Goal: Book appointment/travel/reservation: Book appointment/travel/reservation

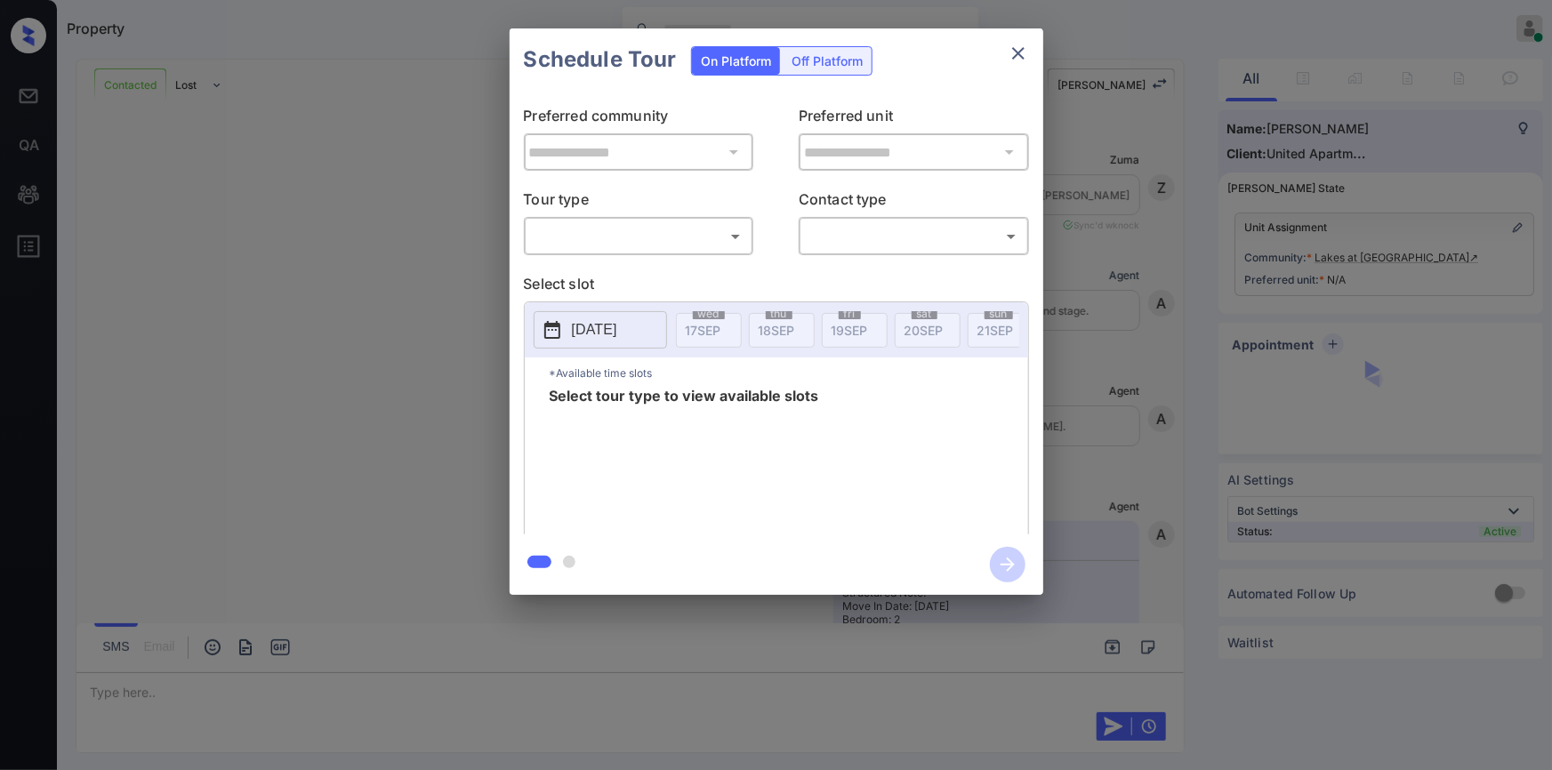
scroll to position [3575, 0]
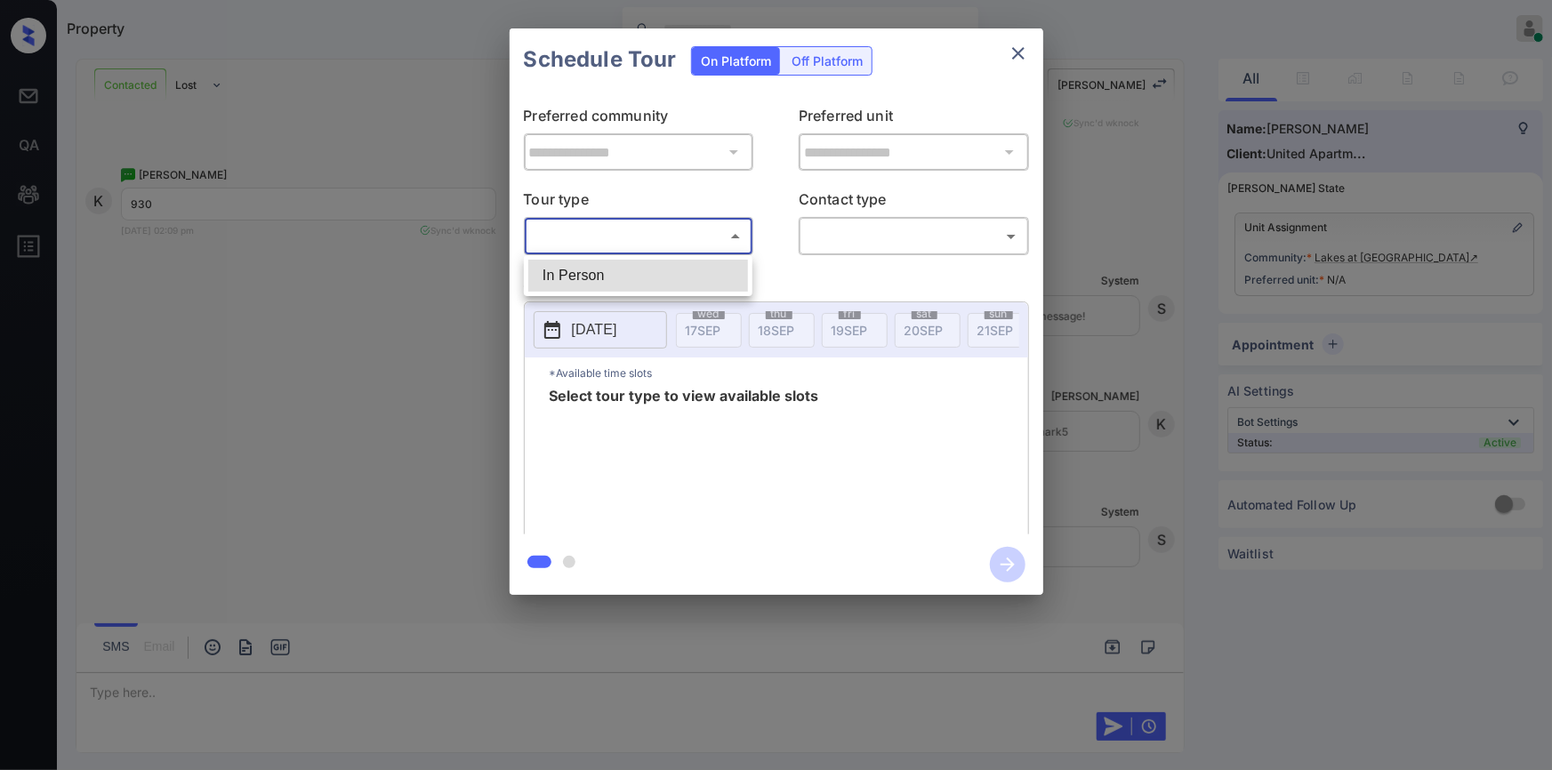
click at [566, 239] on body "Property [PERSON_NAME] Online Set yourself offline Set yourself on break Profil…" at bounding box center [776, 385] width 1552 height 770
drag, startPoint x: 574, startPoint y: 270, endPoint x: 814, endPoint y: 285, distance: 240.6
click at [575, 270] on li "In Person" at bounding box center [638, 276] width 220 height 32
type input "********"
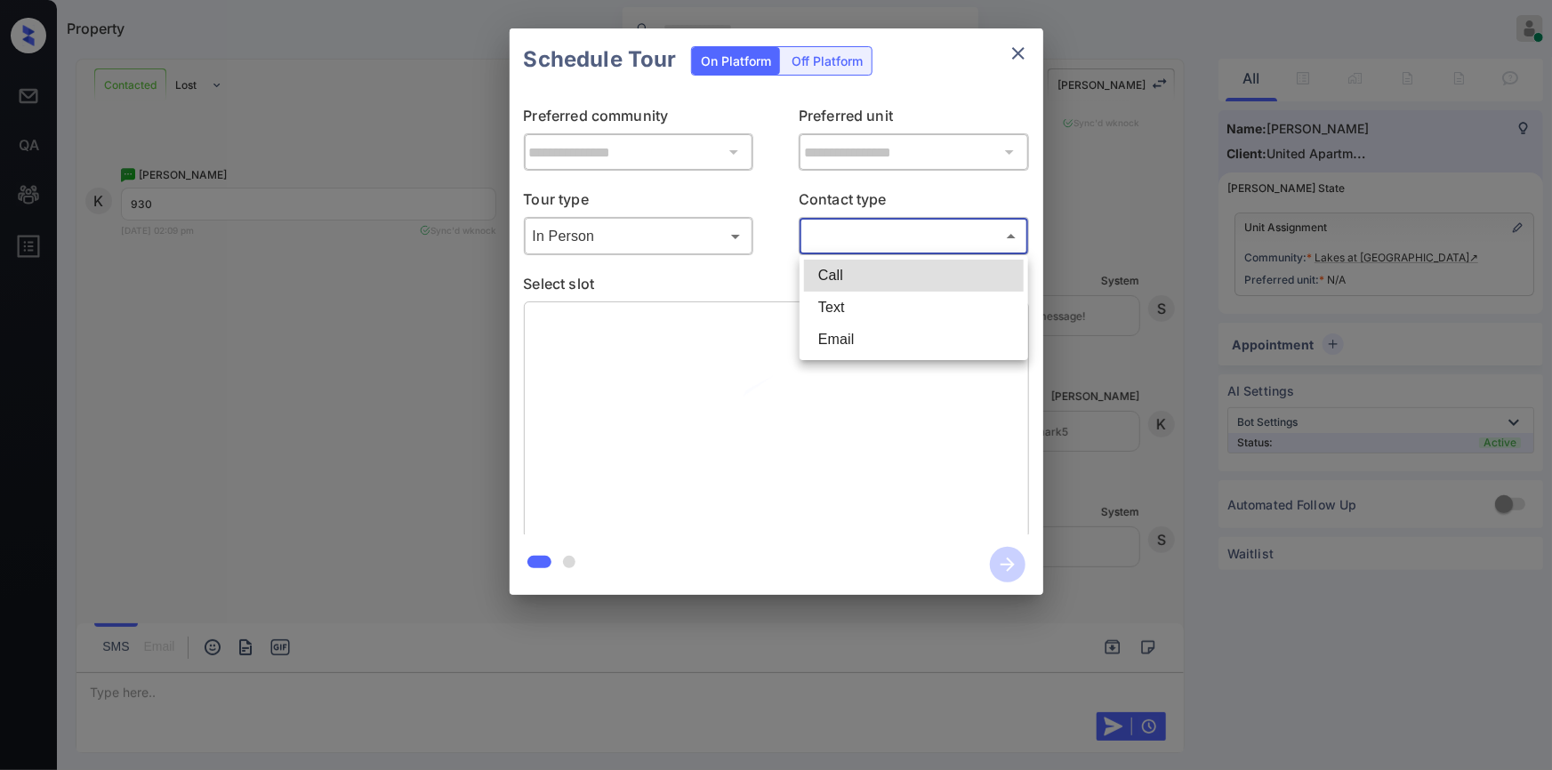
click at [859, 239] on body "Property Jiro Alonzo Online Set yourself offline Set yourself on break Profile …" at bounding box center [776, 385] width 1552 height 770
click at [835, 310] on li "Text" at bounding box center [914, 308] width 220 height 32
type input "****"
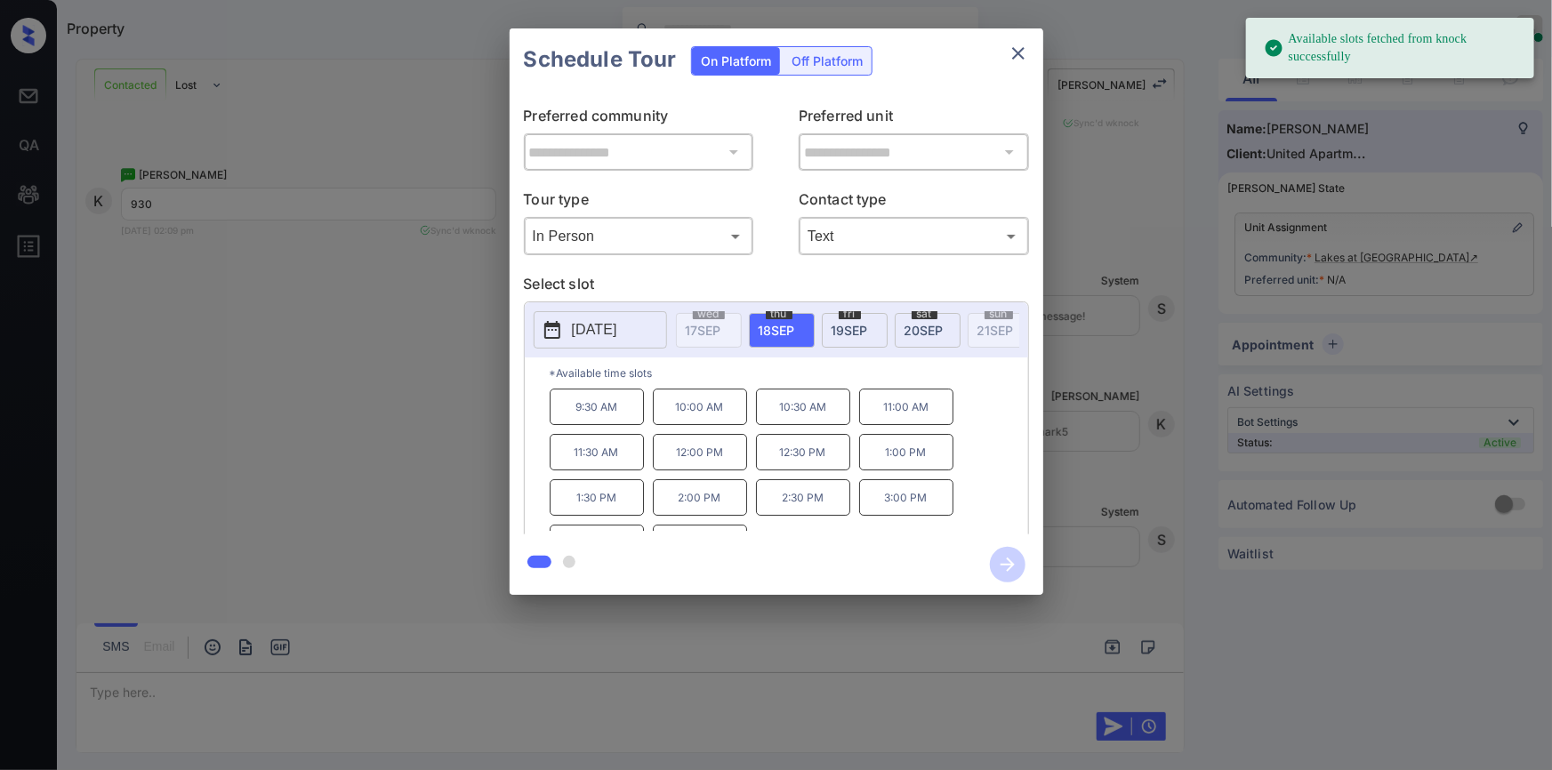
click at [311, 336] on div "**********" at bounding box center [776, 311] width 1552 height 623
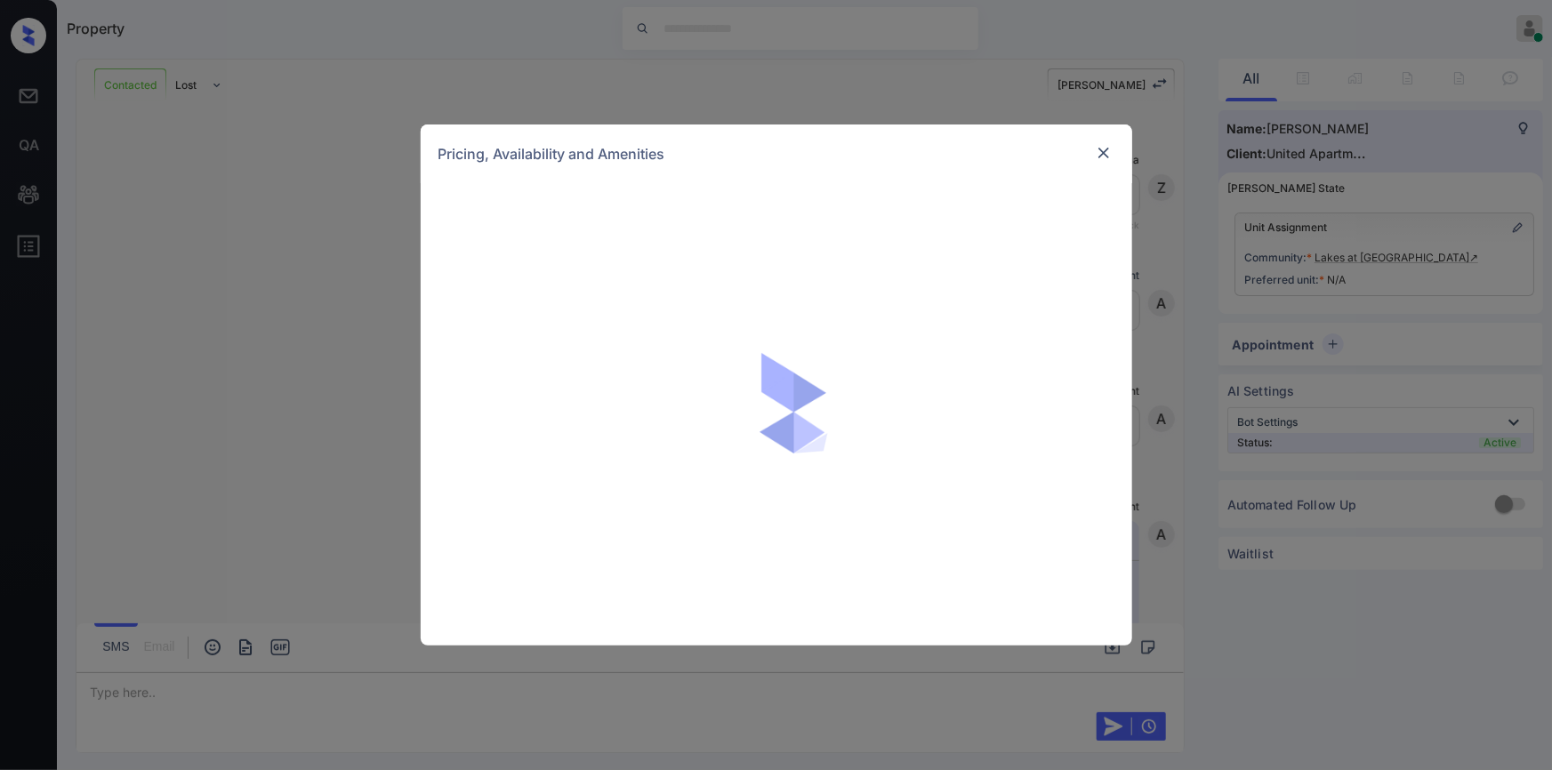
scroll to position [3575, 0]
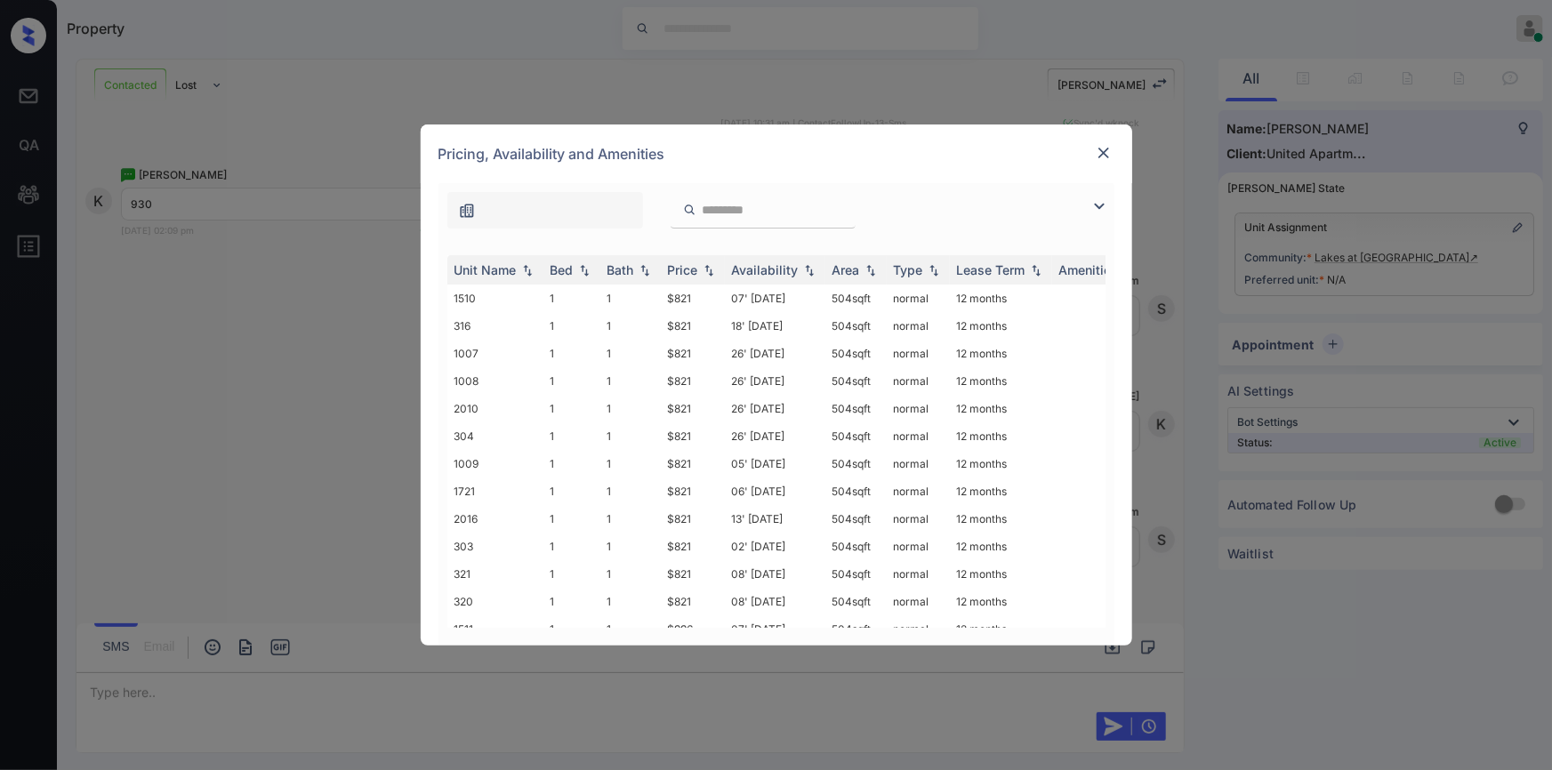
click at [1102, 204] on img at bounding box center [1099, 206] width 21 height 21
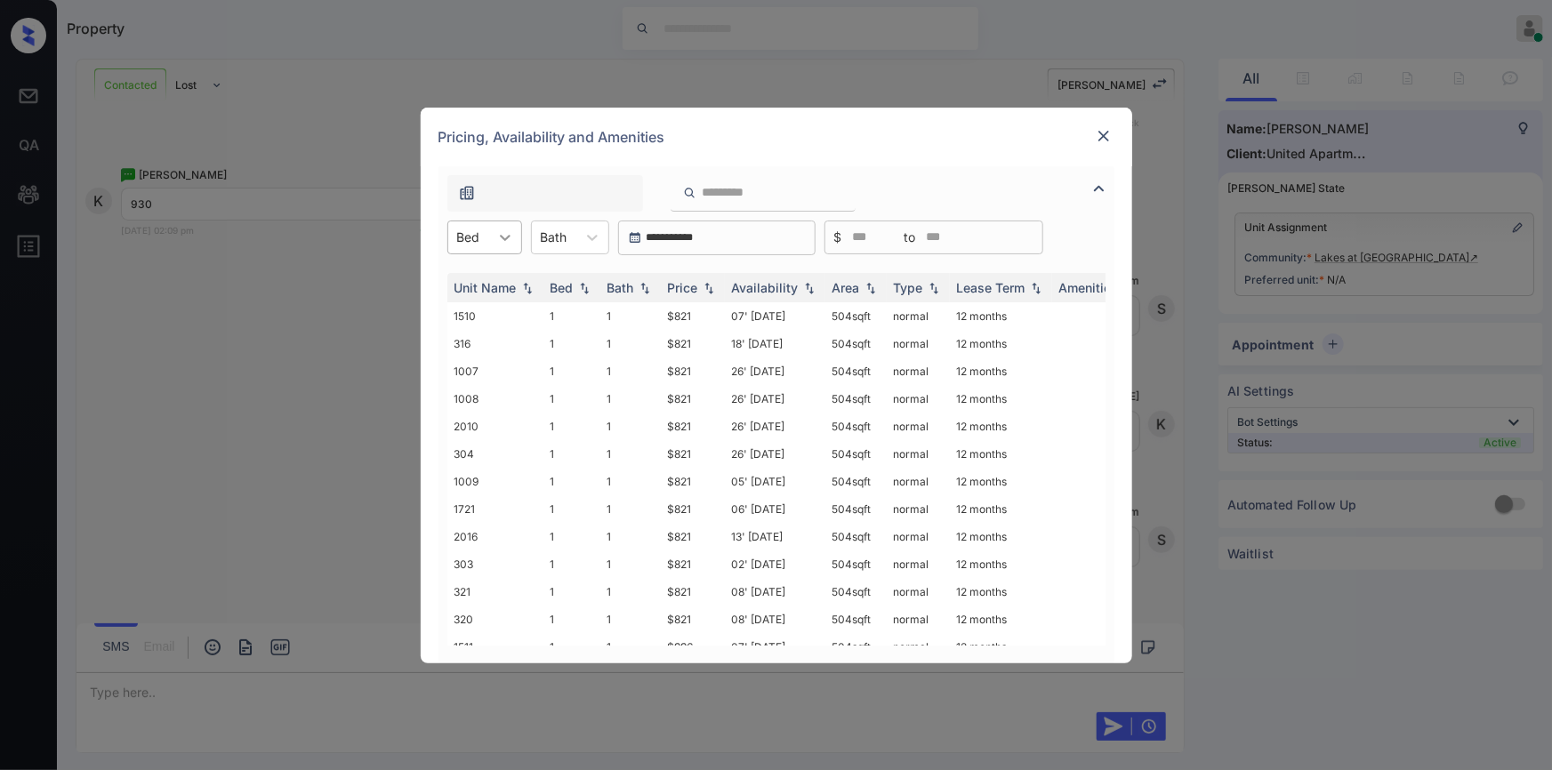
click at [500, 240] on icon at bounding box center [505, 238] width 18 height 18
click at [467, 302] on div "2" at bounding box center [484, 313] width 75 height 32
click at [1099, 125] on div at bounding box center [1103, 135] width 21 height 21
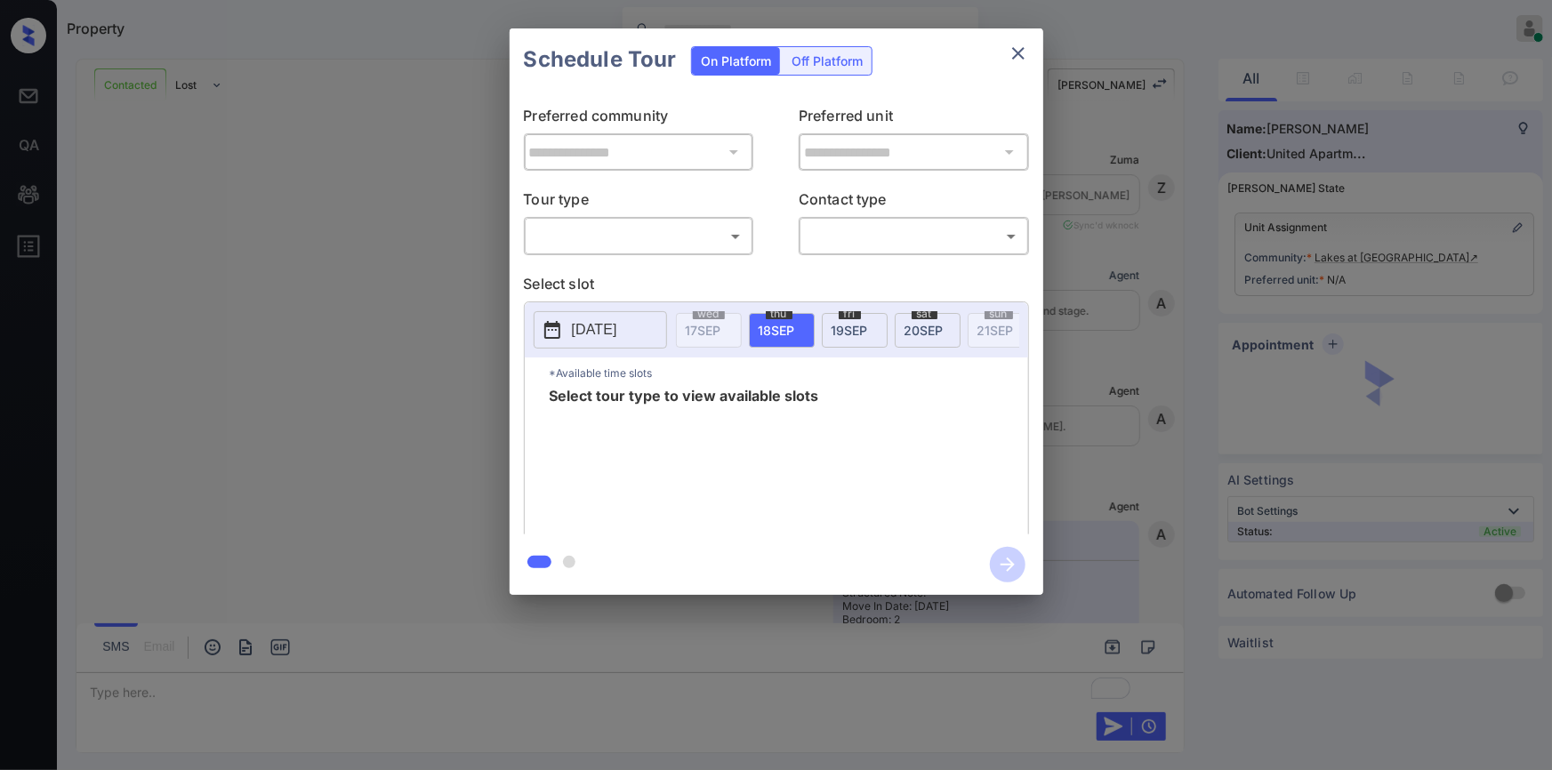
scroll to position [3682, 0]
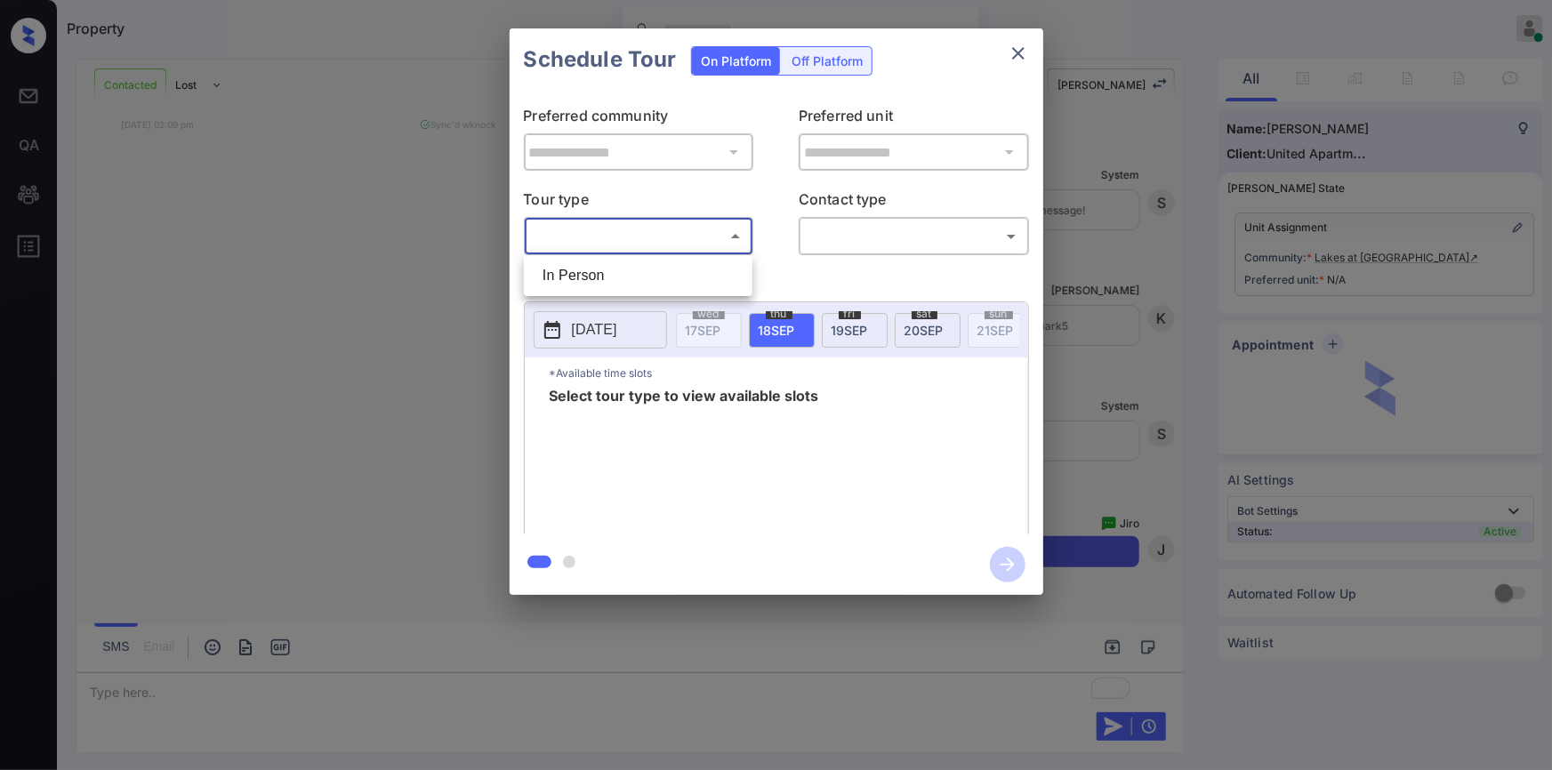
click at [581, 232] on body "Property Jiro Alonzo Online Set yourself offline Set yourself on break Profile …" at bounding box center [776, 385] width 1552 height 770
click at [567, 272] on li "In Person" at bounding box center [638, 276] width 220 height 32
type input "********"
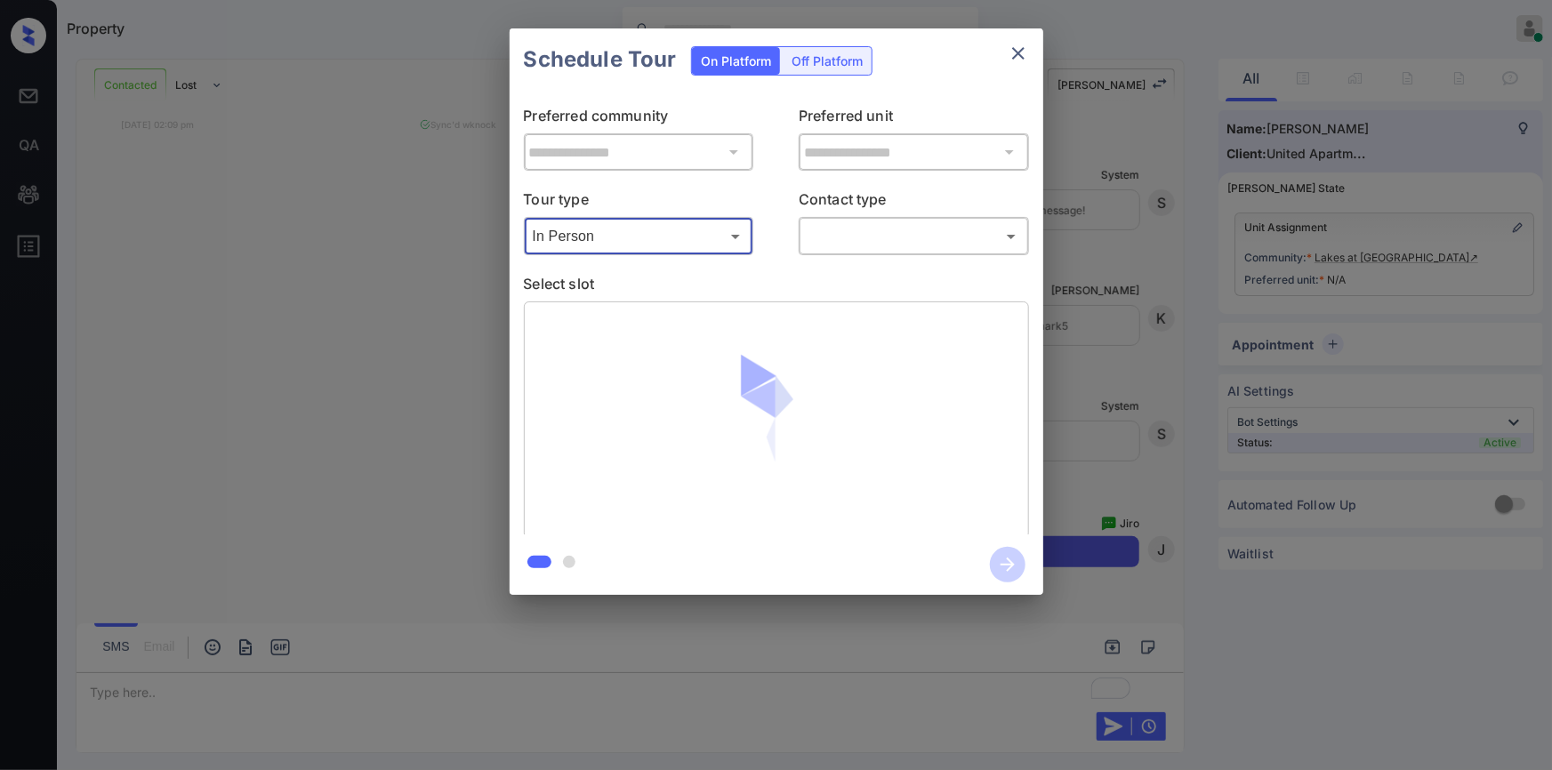
click at [879, 241] on body "Property Jiro Alonzo Online Set yourself offline Set yourself on break Profile …" at bounding box center [776, 385] width 1552 height 770
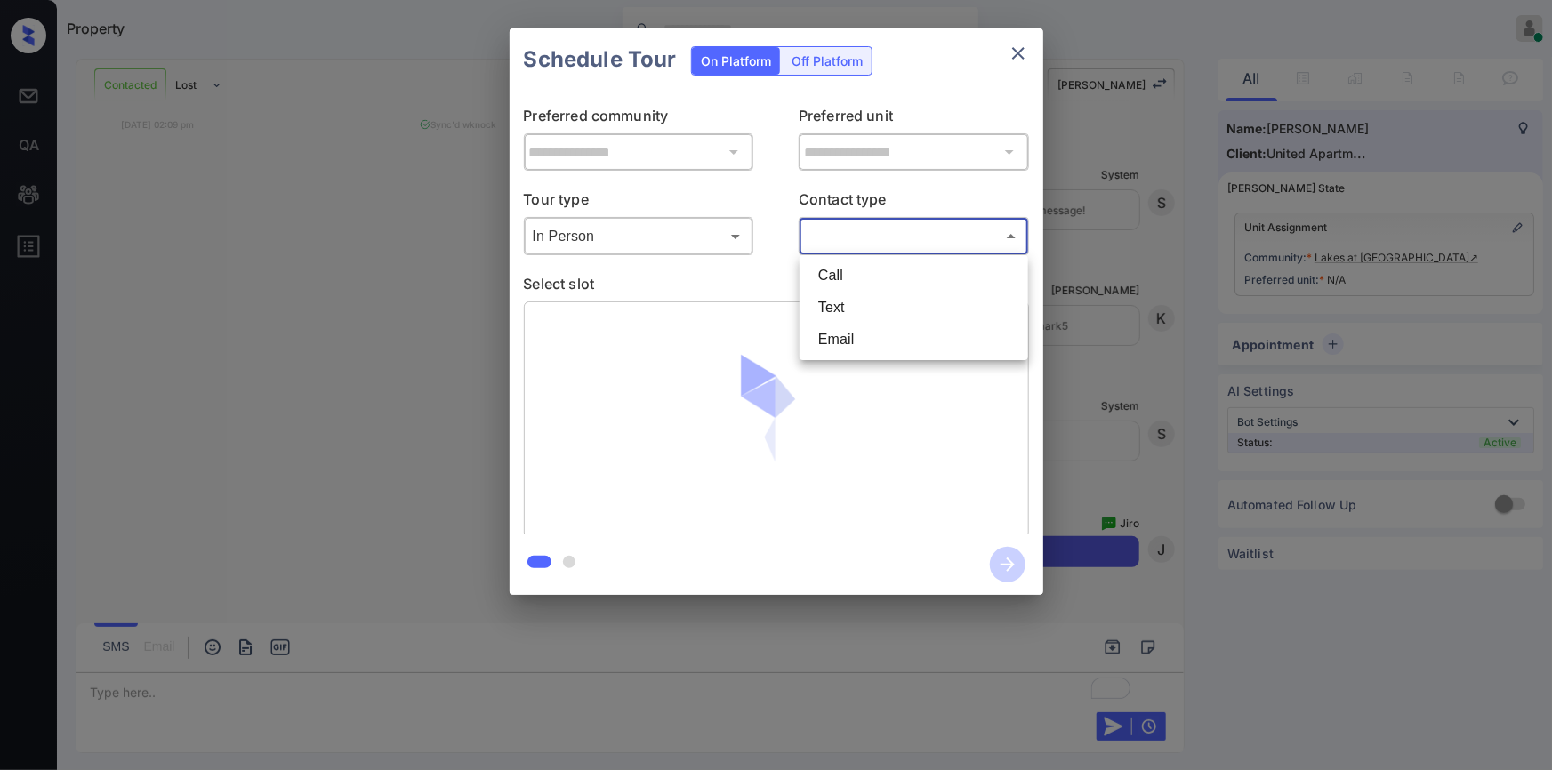
click at [852, 309] on li "Text" at bounding box center [914, 308] width 220 height 32
type input "****"
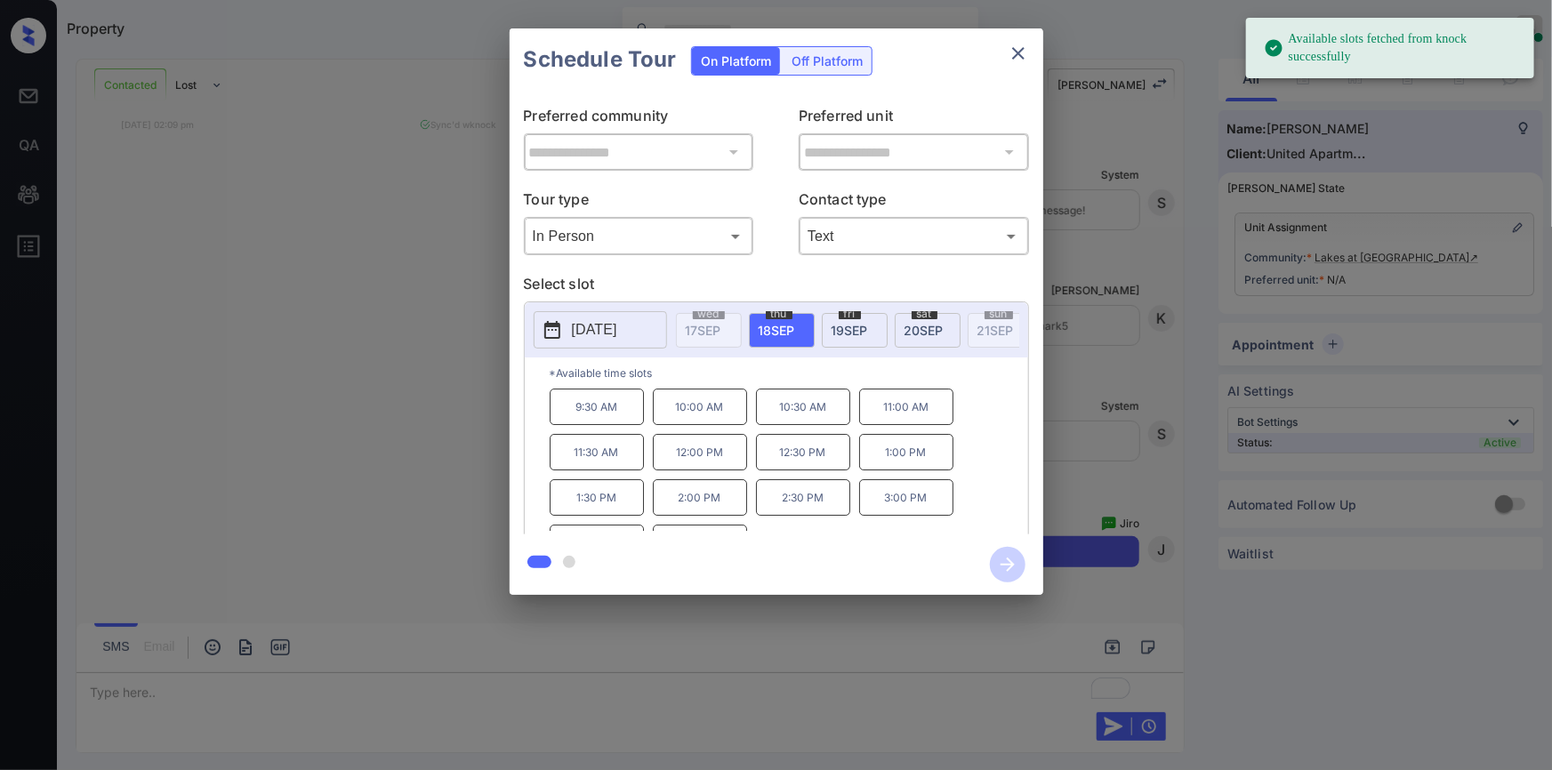
click at [293, 326] on div "**********" at bounding box center [776, 311] width 1552 height 623
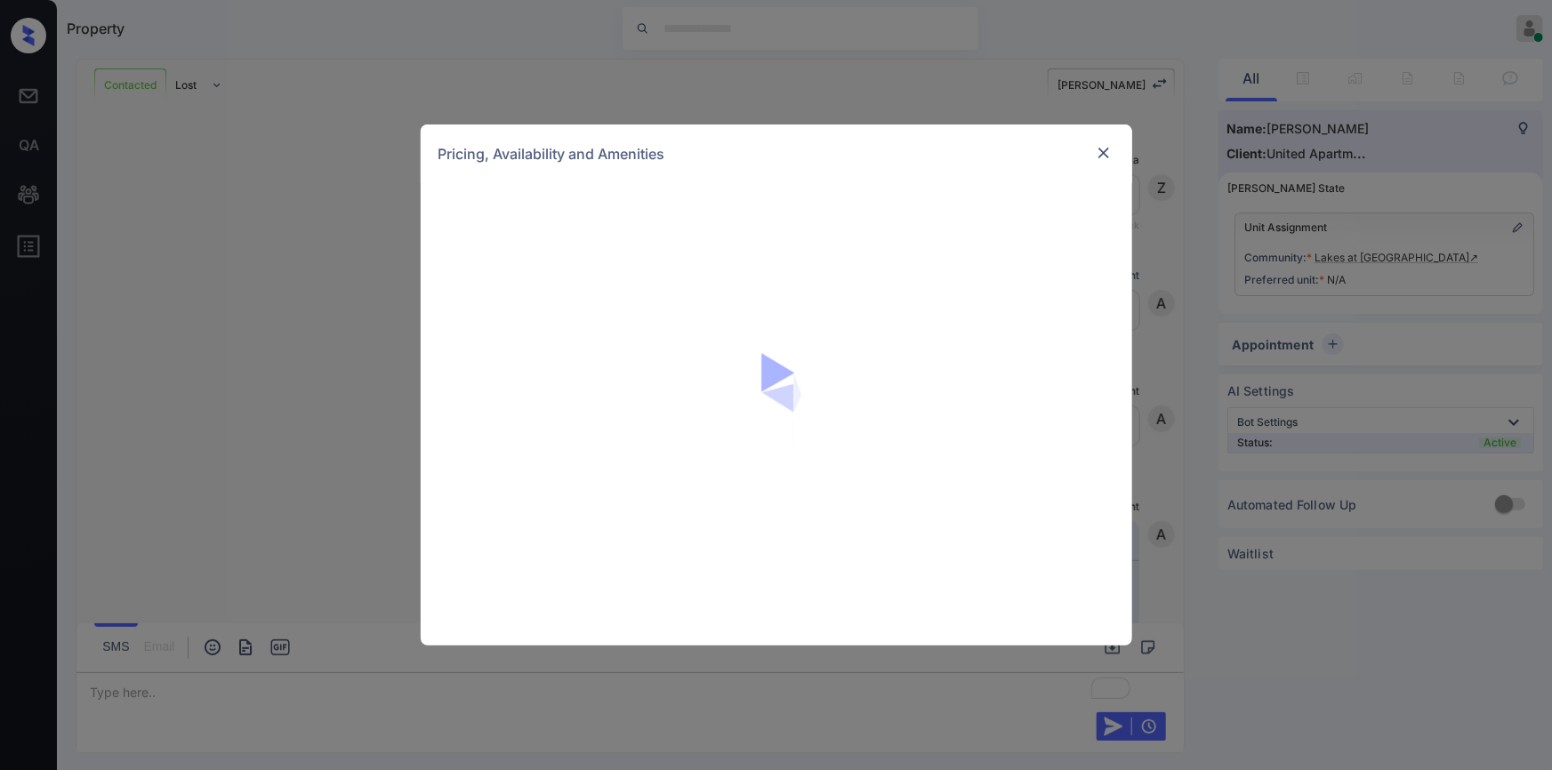
scroll to position [4021, 0]
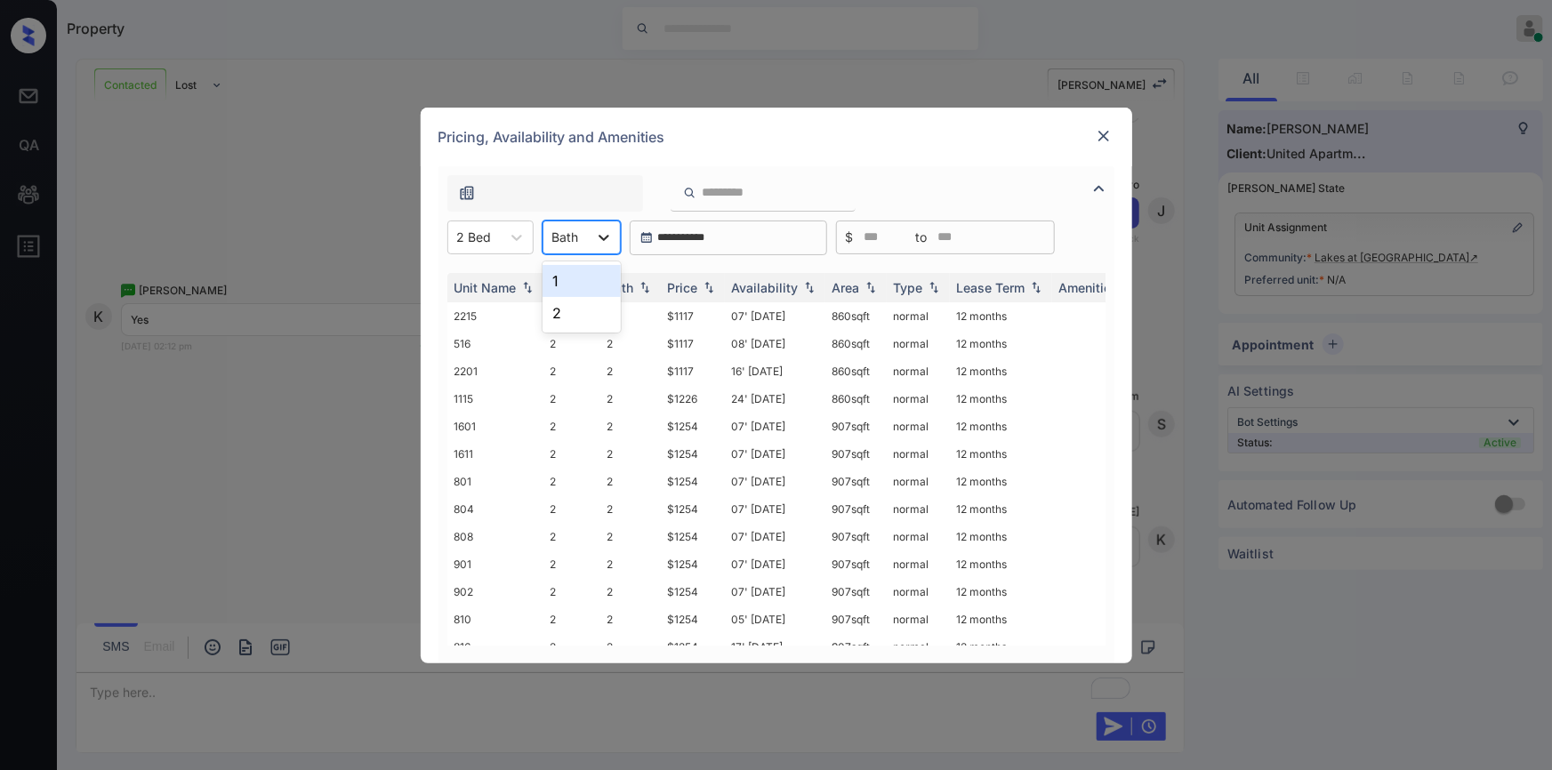
click at [590, 246] on div at bounding box center [604, 237] width 32 height 32
click at [559, 310] on div "2" at bounding box center [582, 313] width 78 height 32
click at [591, 246] on div "2 Bath" at bounding box center [571, 237] width 56 height 26
click at [565, 275] on div "1" at bounding box center [588, 281] width 90 height 32
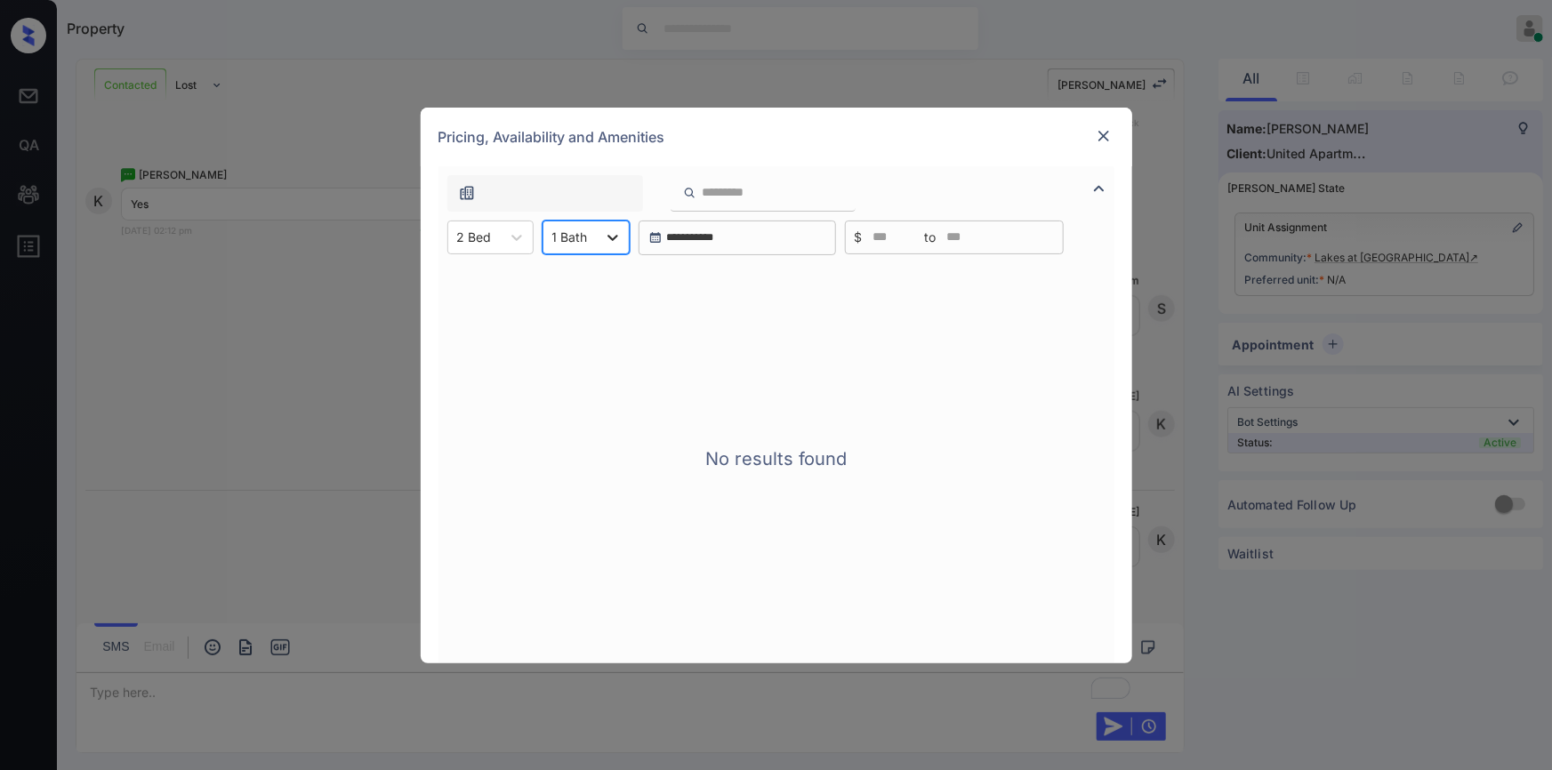
scroll to position [4138, 0]
click at [597, 237] on div at bounding box center [613, 237] width 32 height 32
click at [565, 302] on div "2" at bounding box center [586, 313] width 87 height 32
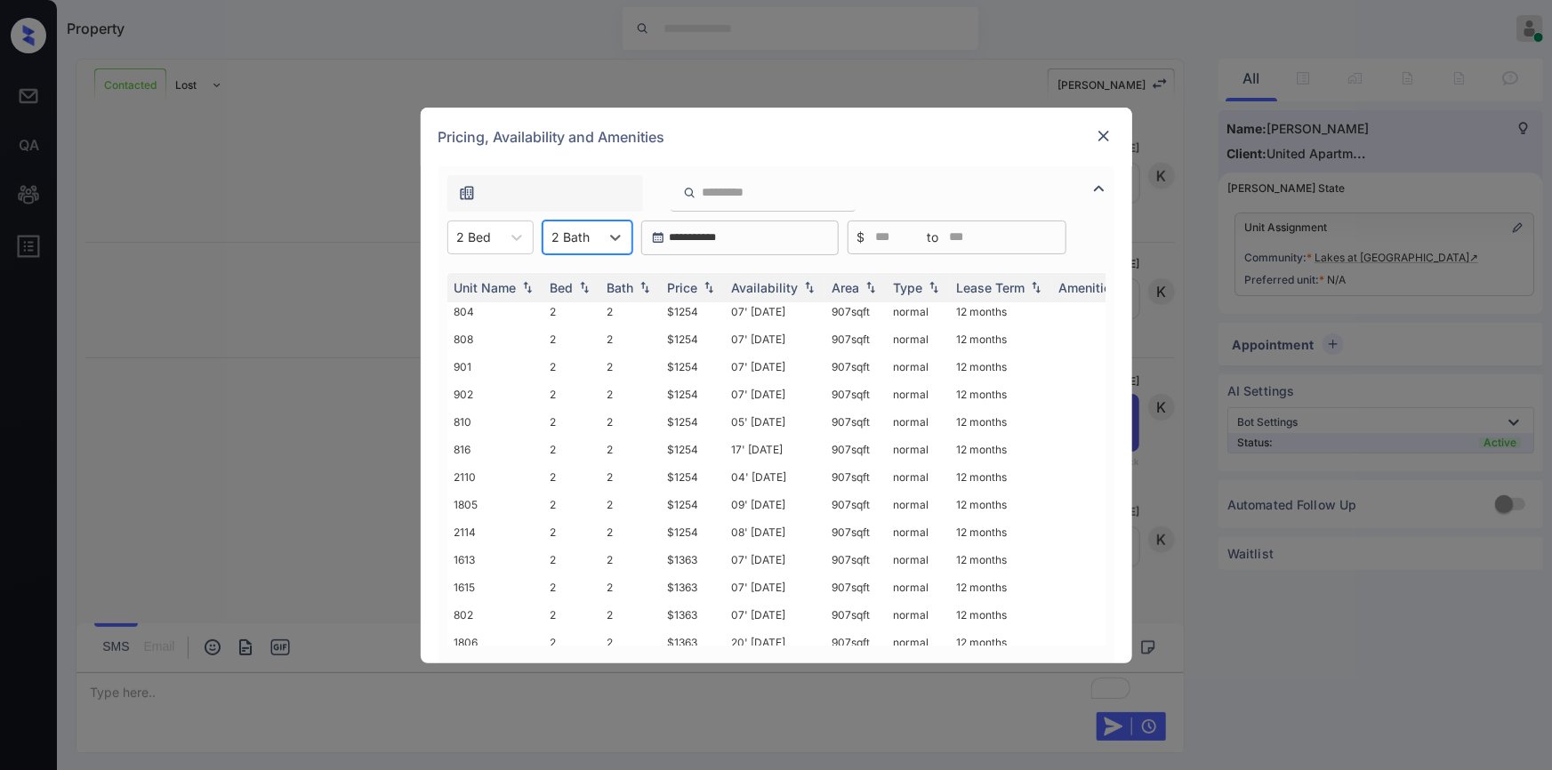
scroll to position [0, 0]
drag, startPoint x: 665, startPoint y: 340, endPoint x: 709, endPoint y: 339, distance: 43.6
click at [709, 339] on td "$1117" at bounding box center [693, 344] width 64 height 28
copy td "$1117"
click at [1103, 128] on img at bounding box center [1104, 136] width 18 height 18
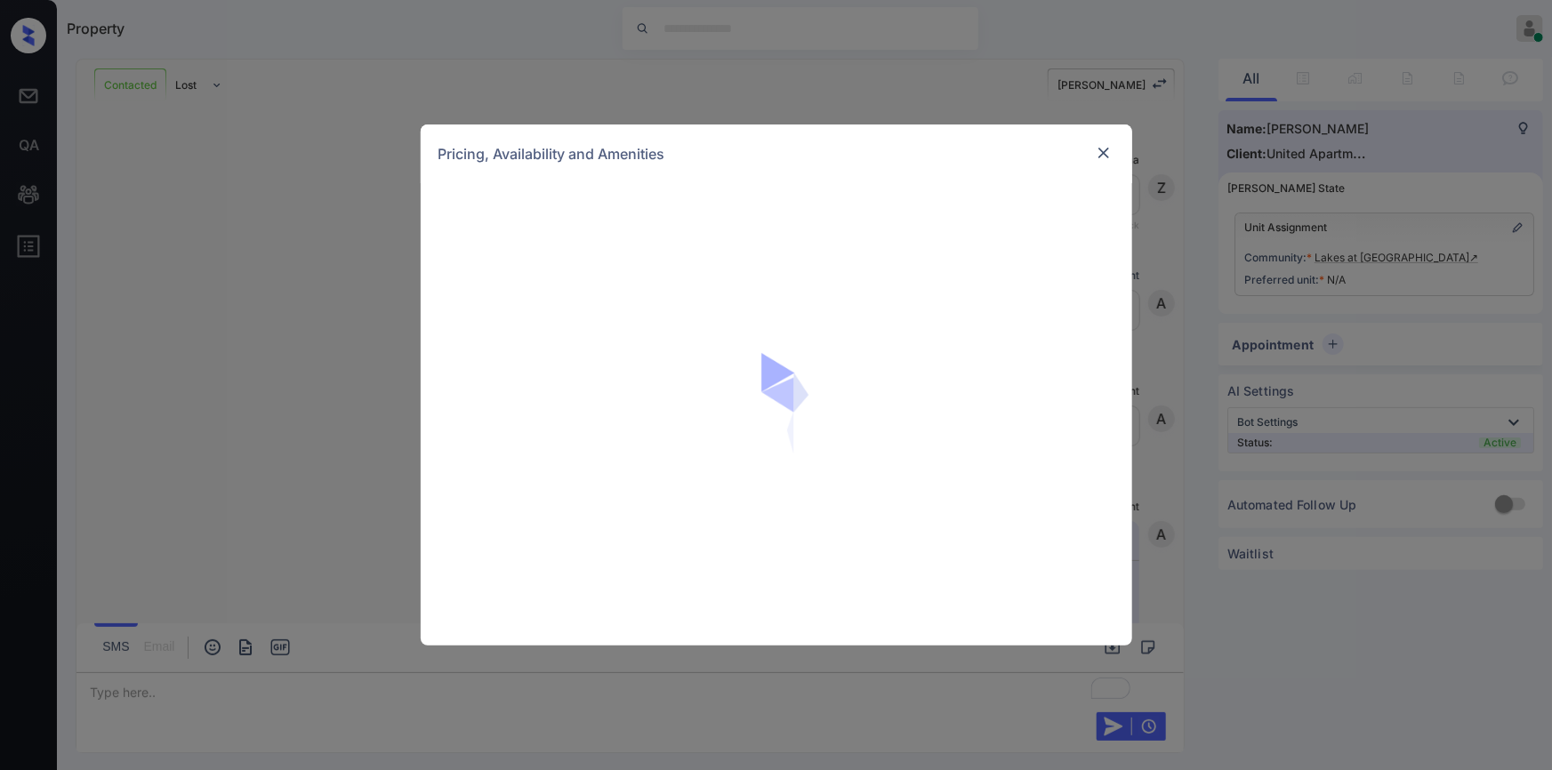
scroll to position [4386, 0]
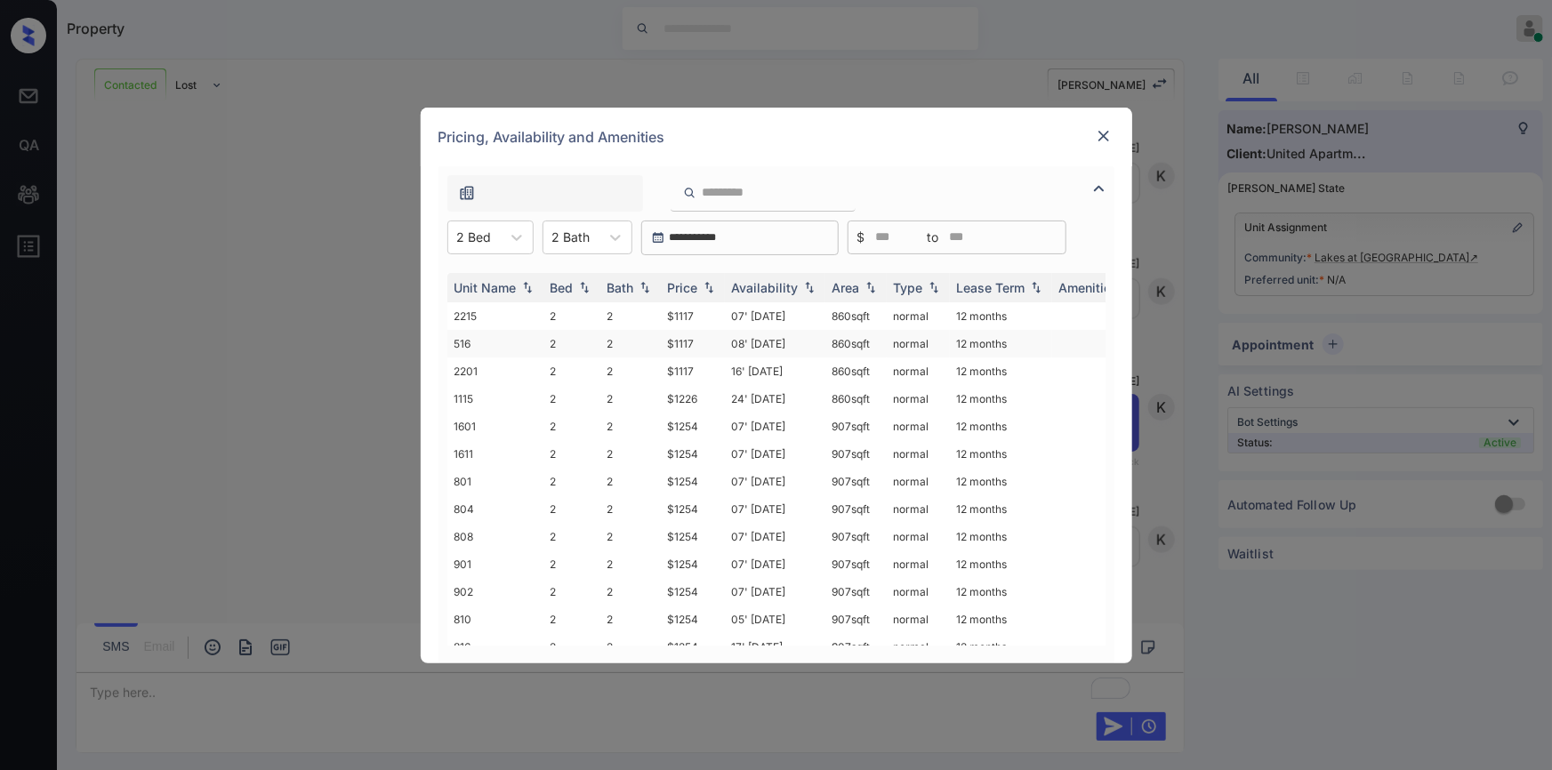
click at [680, 335] on td "$1117" at bounding box center [693, 344] width 64 height 28
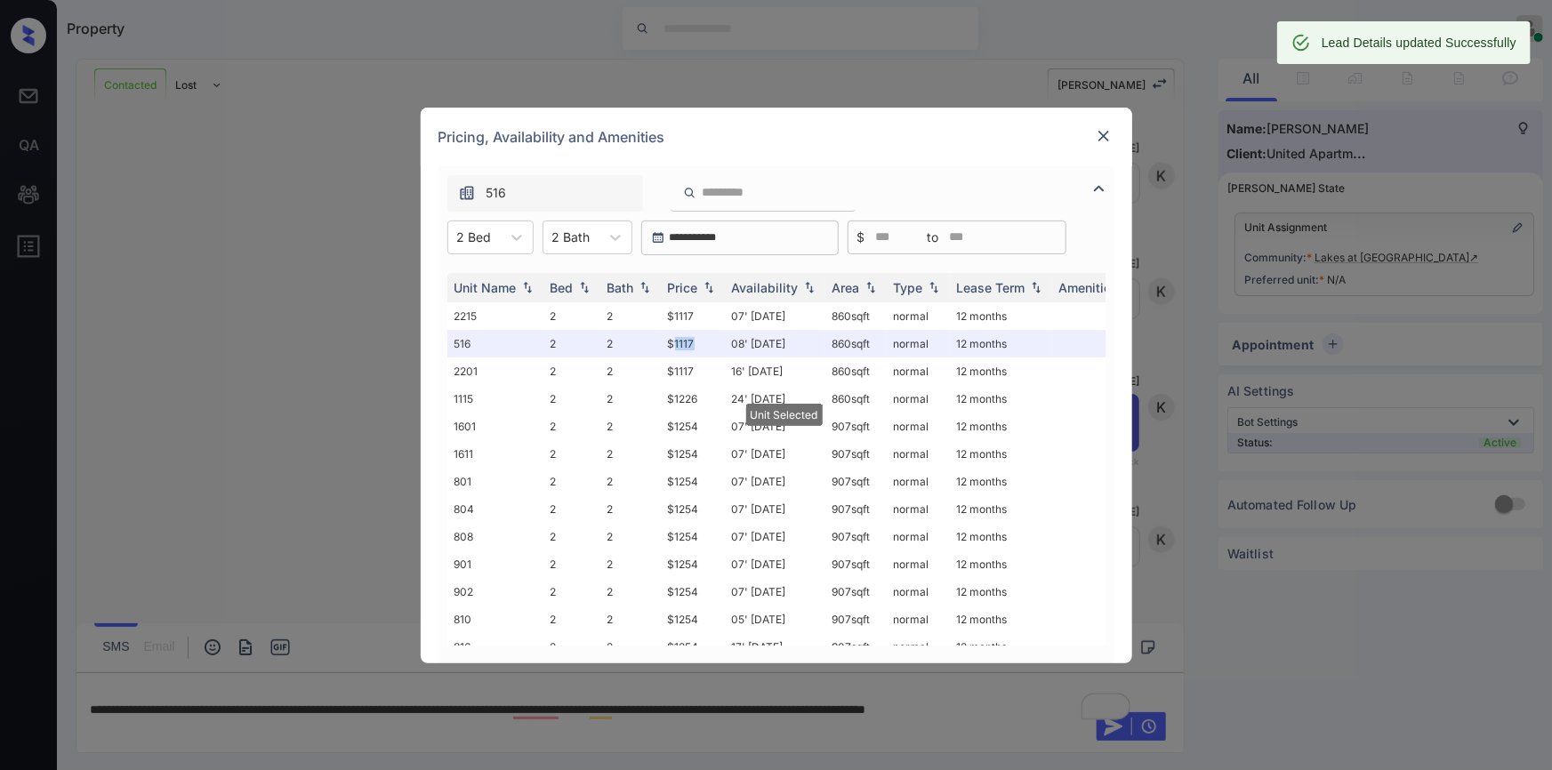
click at [1099, 137] on img at bounding box center [1104, 136] width 18 height 18
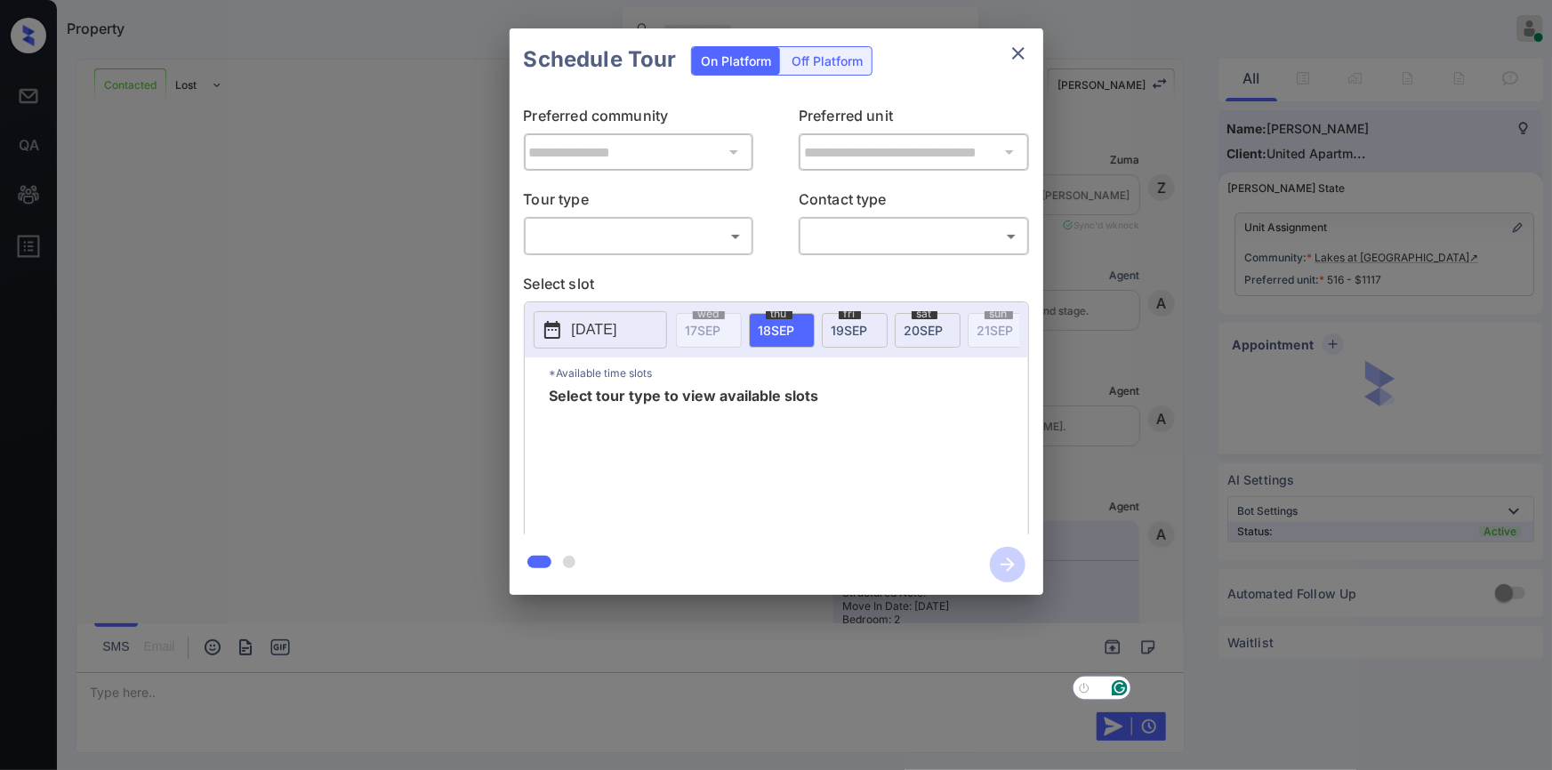
scroll to position [4501, 0]
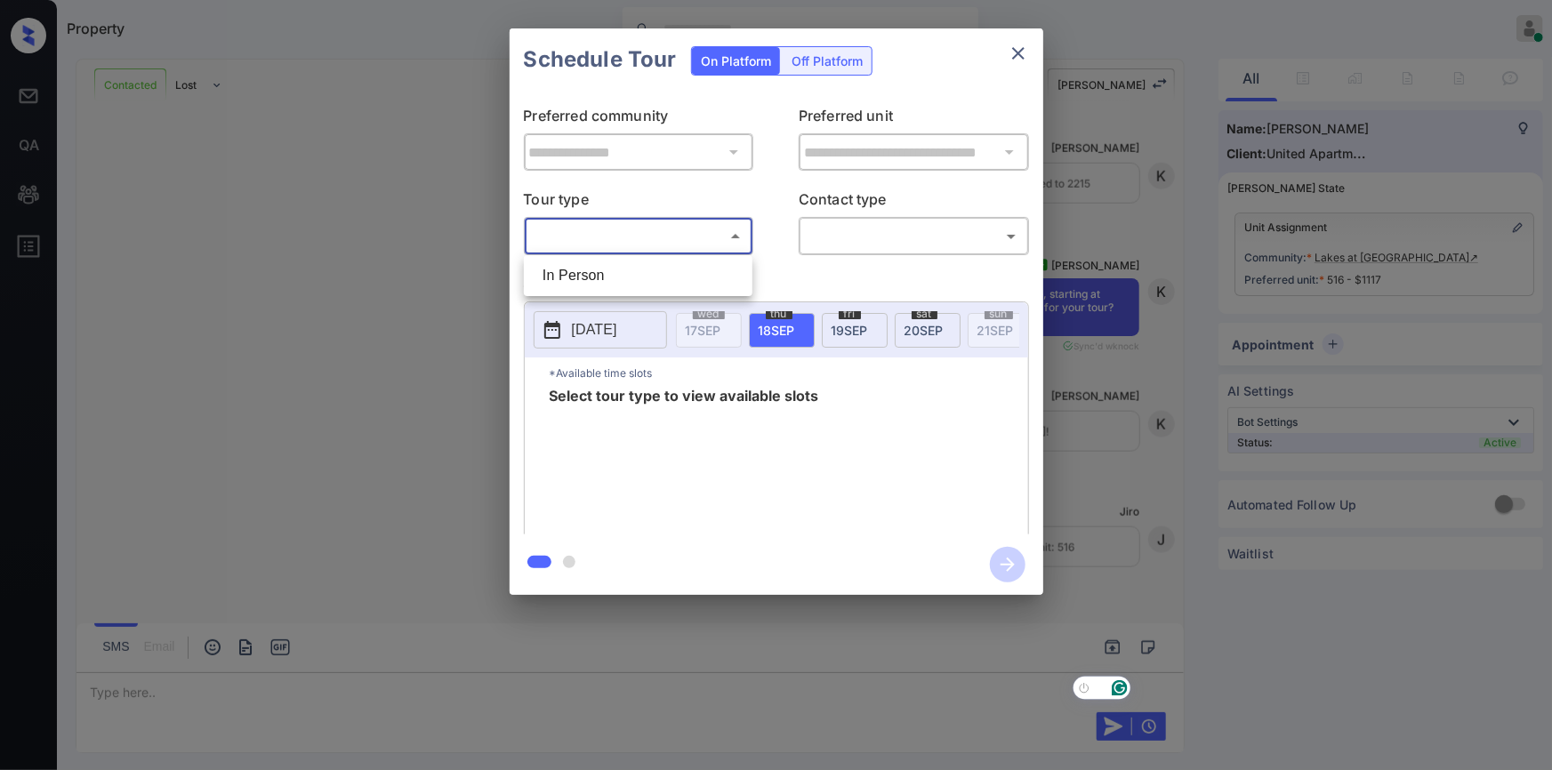
click at [617, 244] on body "Property [PERSON_NAME] Online Set yourself offline Set yourself on break Profil…" at bounding box center [776, 385] width 1552 height 770
drag, startPoint x: 597, startPoint y: 277, endPoint x: 813, endPoint y: 270, distance: 216.2
click at [602, 276] on li "In Person" at bounding box center [638, 276] width 220 height 32
type input "********"
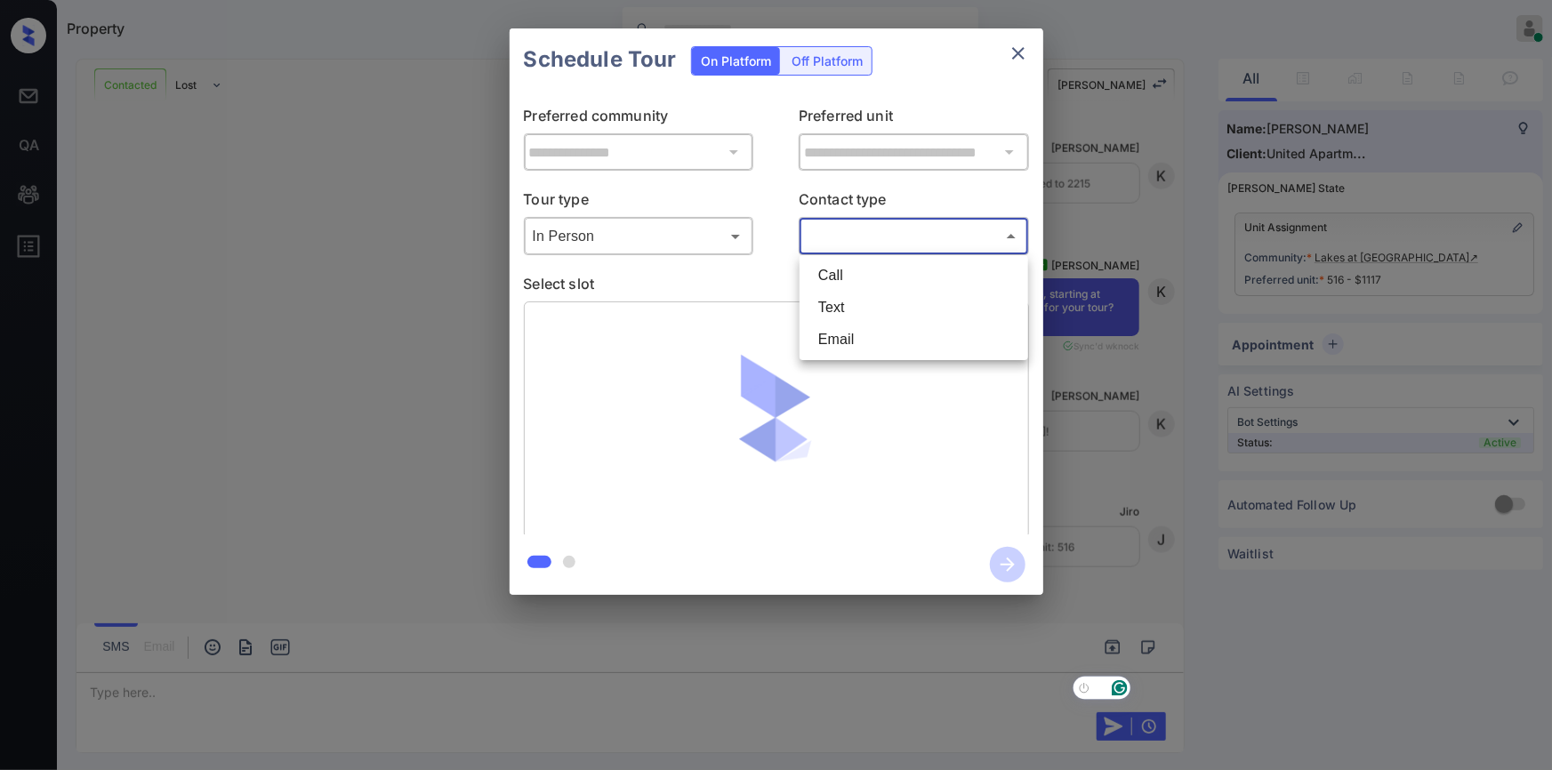
click at [863, 237] on body "Property [PERSON_NAME] Online Set yourself offline Set yourself on break Profil…" at bounding box center [776, 385] width 1552 height 770
click at [844, 319] on li "Text" at bounding box center [914, 308] width 220 height 32
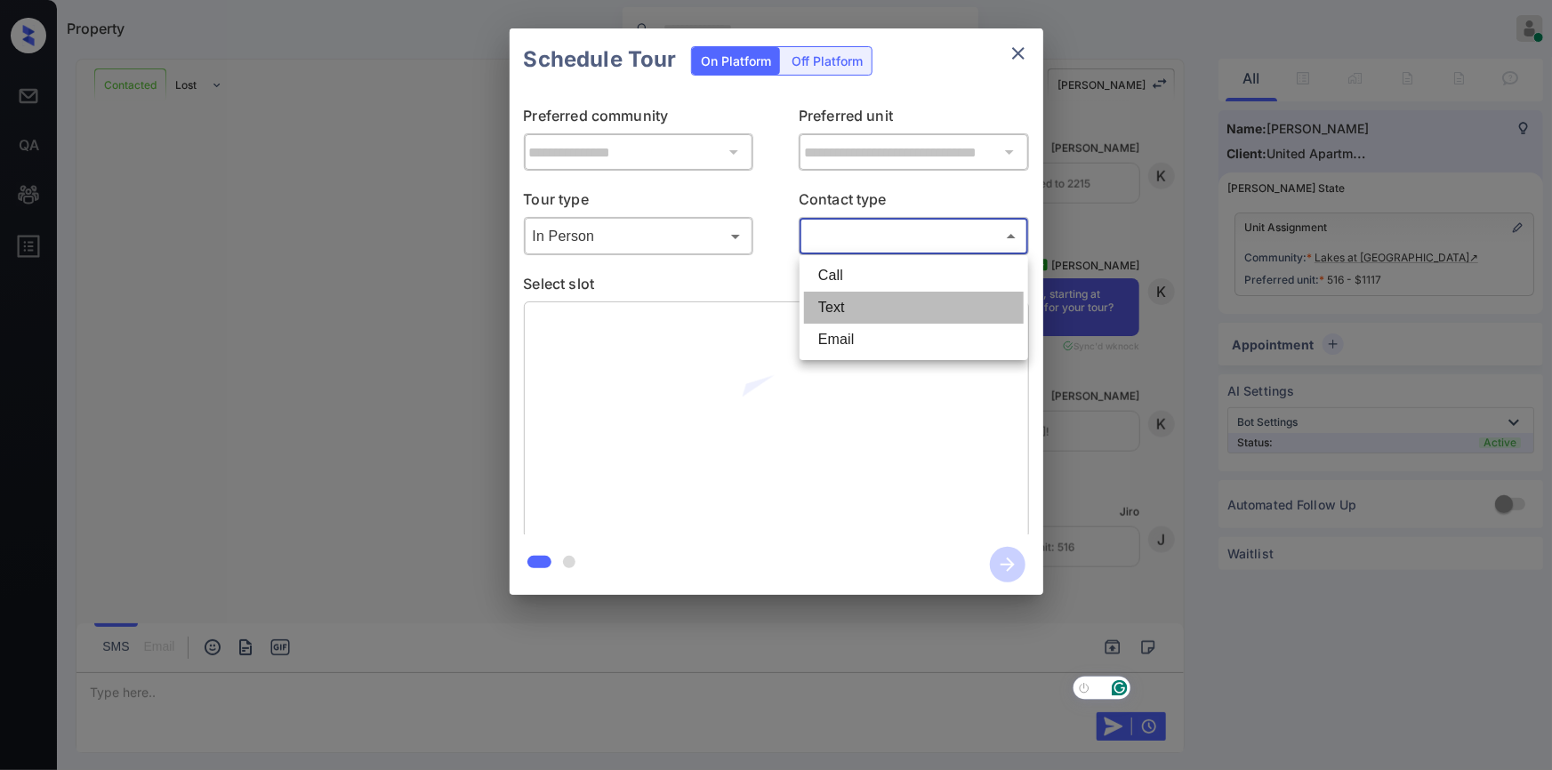
type input "****"
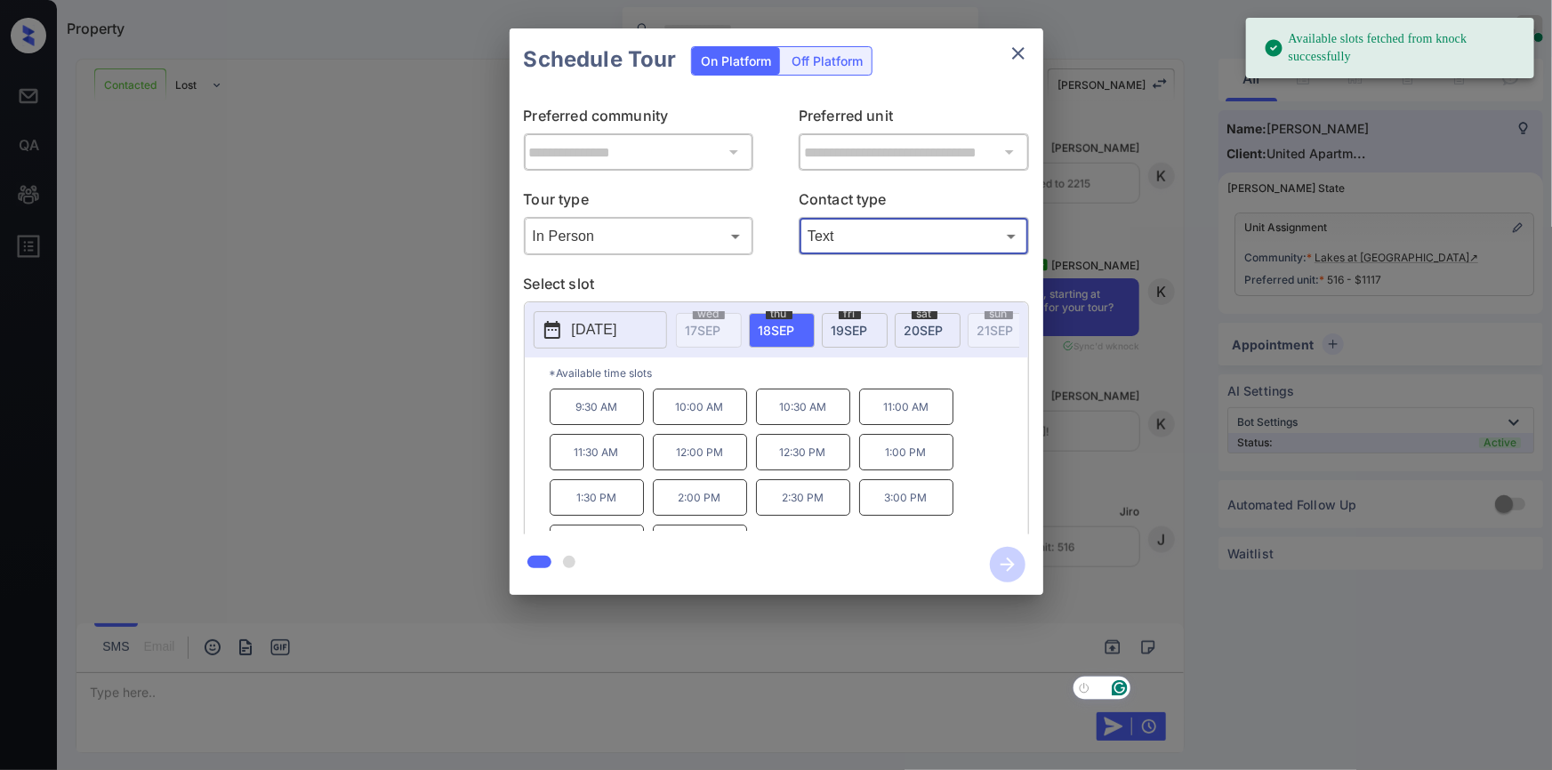
click at [592, 407] on p "9:30 AM" at bounding box center [597, 407] width 94 height 36
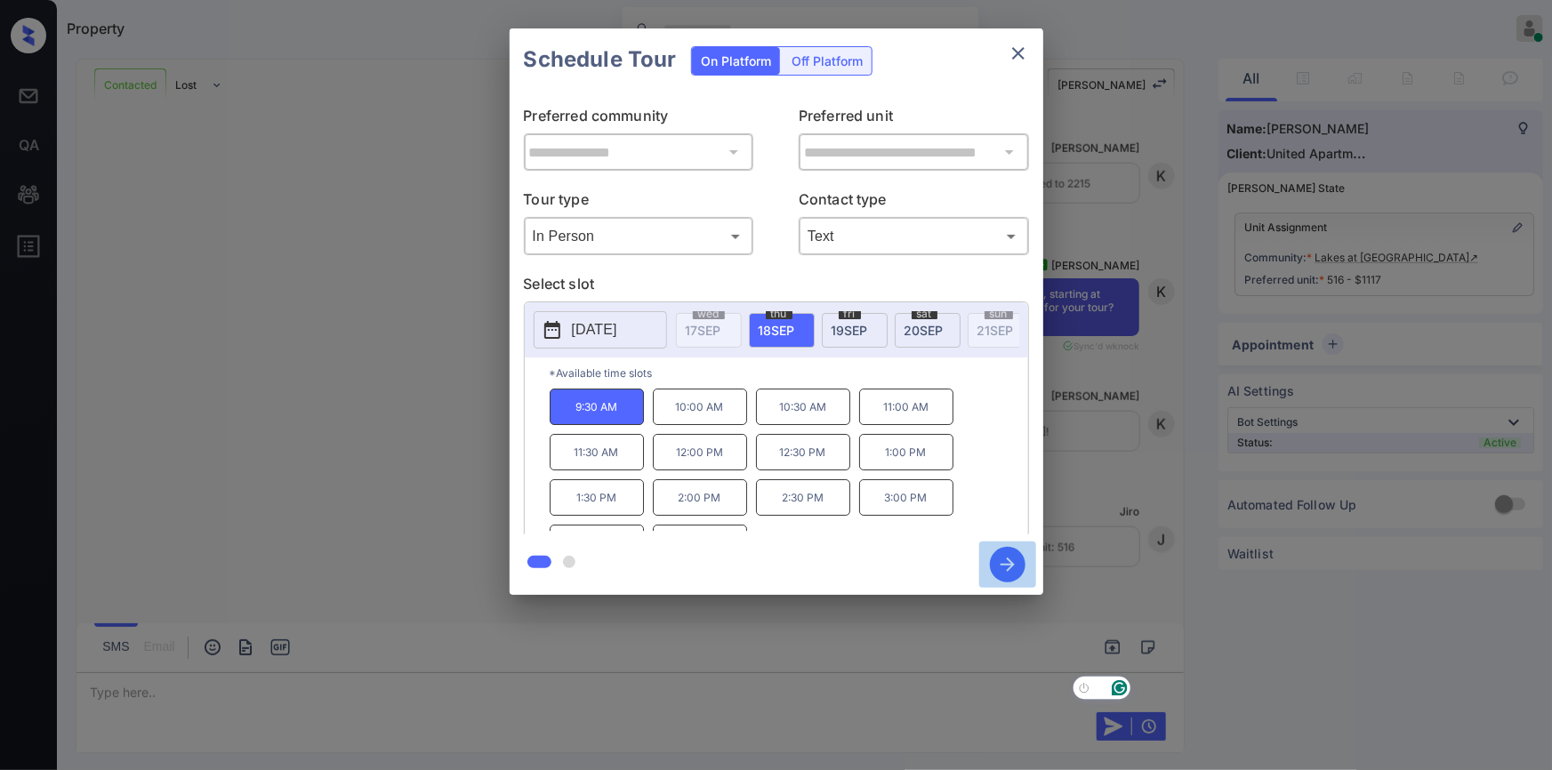
click at [1003, 565] on icon "button" at bounding box center [1008, 565] width 14 height 14
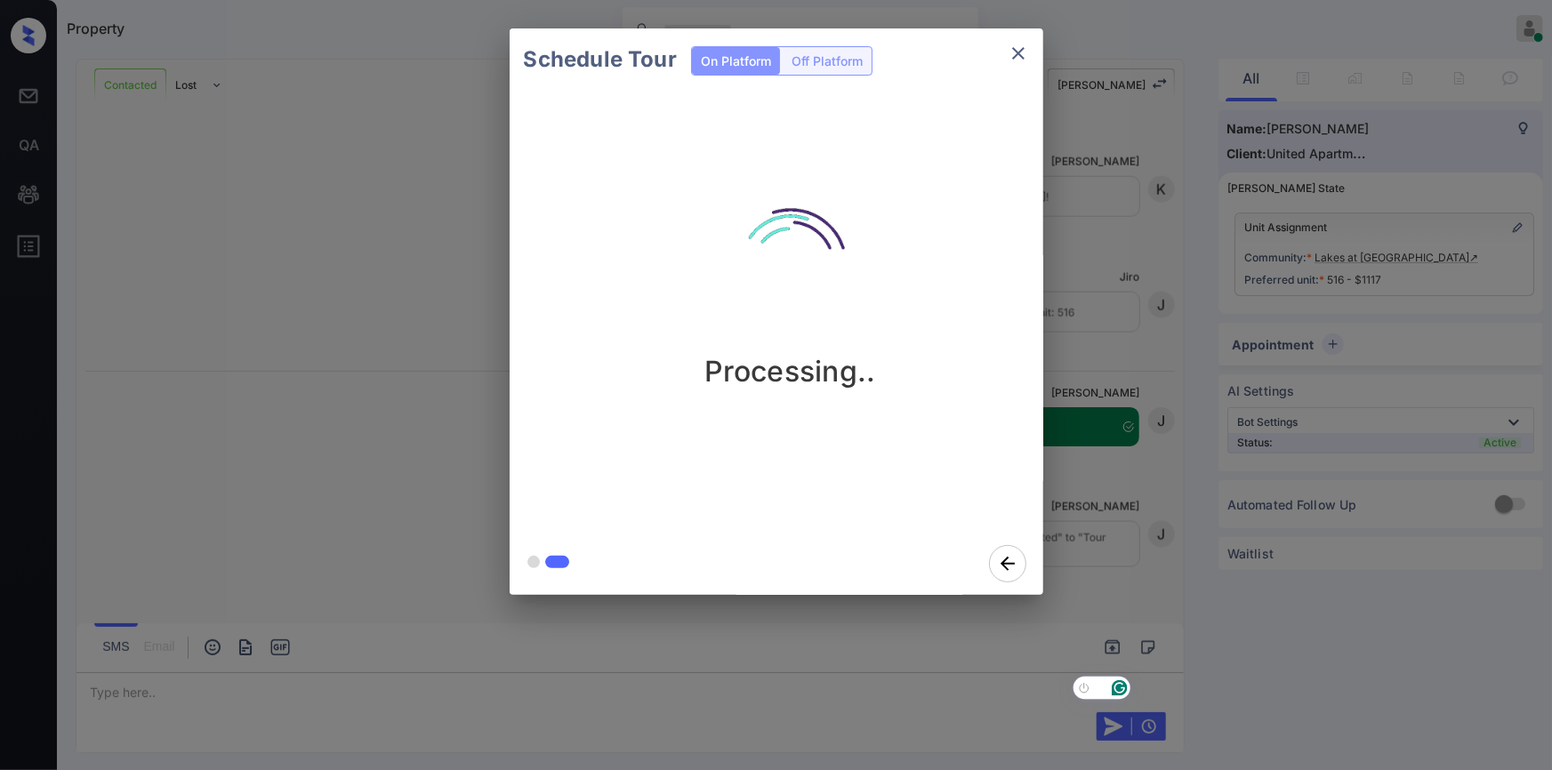
scroll to position [4737, 0]
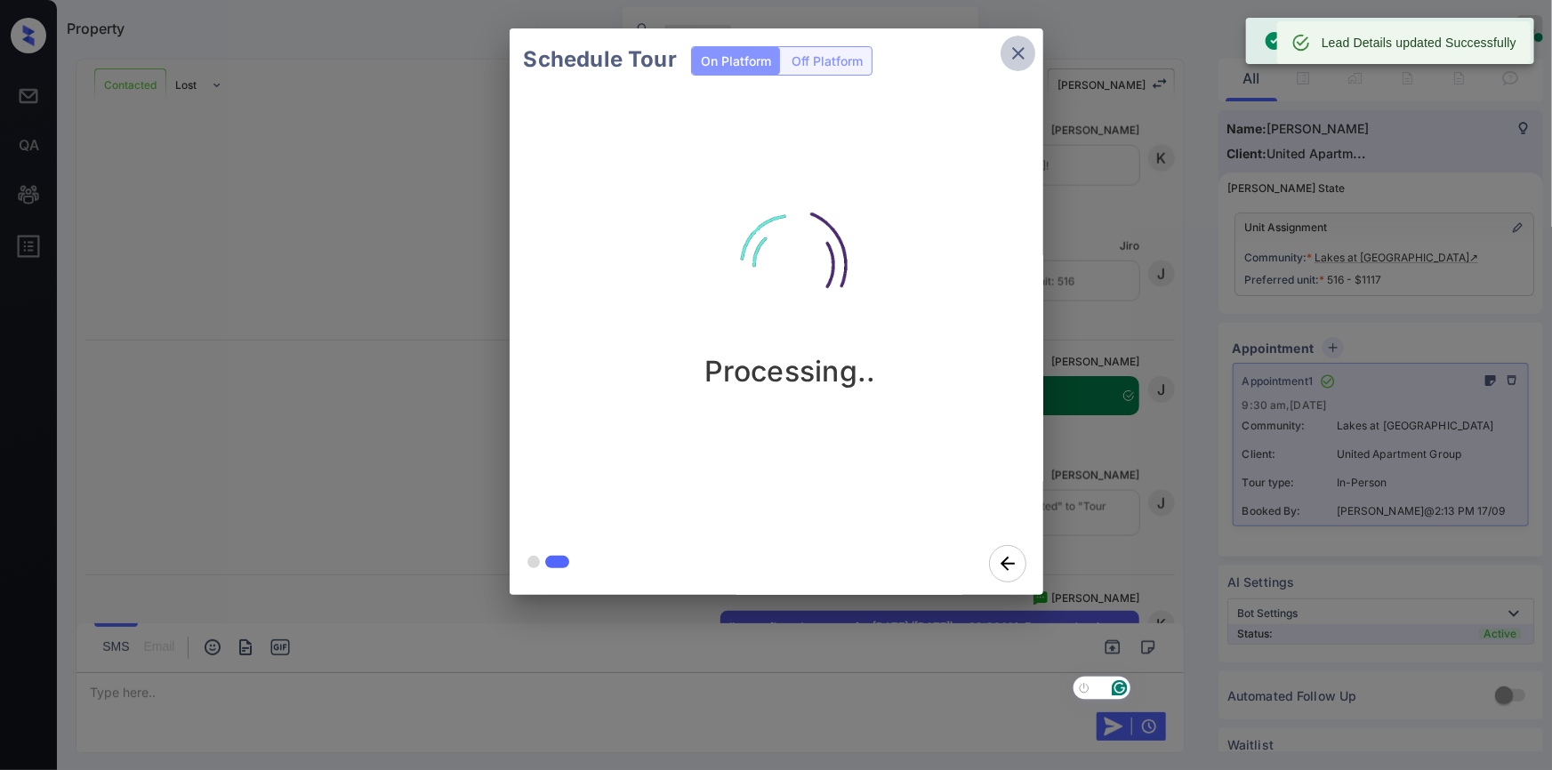
click at [1009, 48] on icon "close" at bounding box center [1018, 53] width 21 height 21
